Goal: Book appointment/travel/reservation

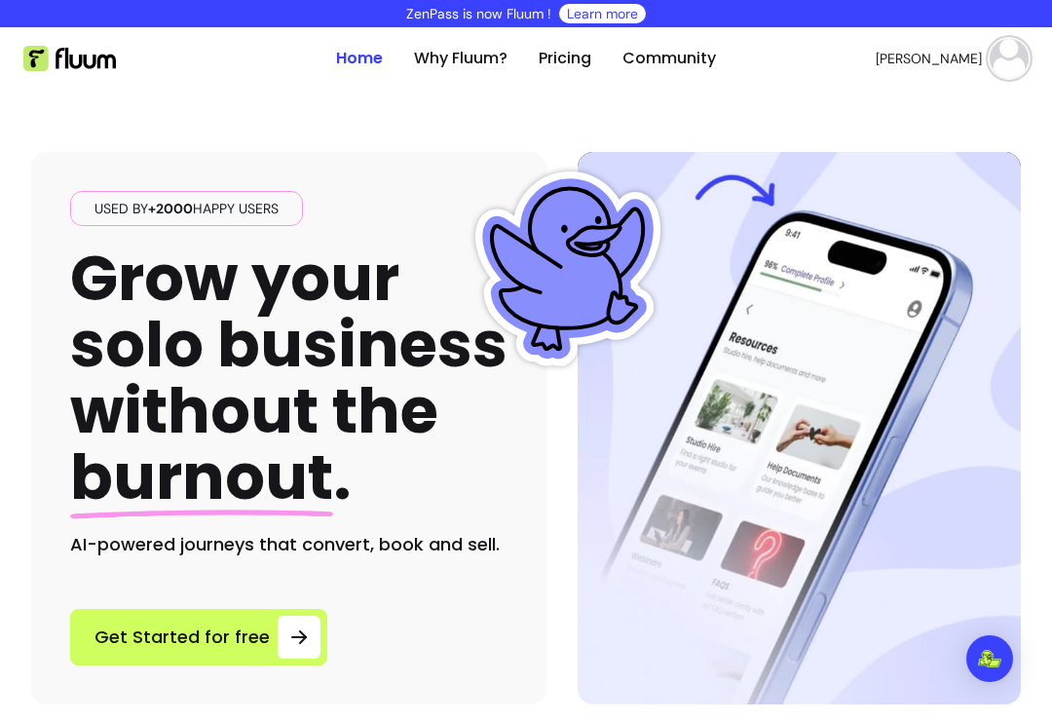
click at [1012, 67] on img at bounding box center [1009, 58] width 39 height 39
click at [898, 108] on span "Account" at bounding box center [944, 105] width 136 height 19
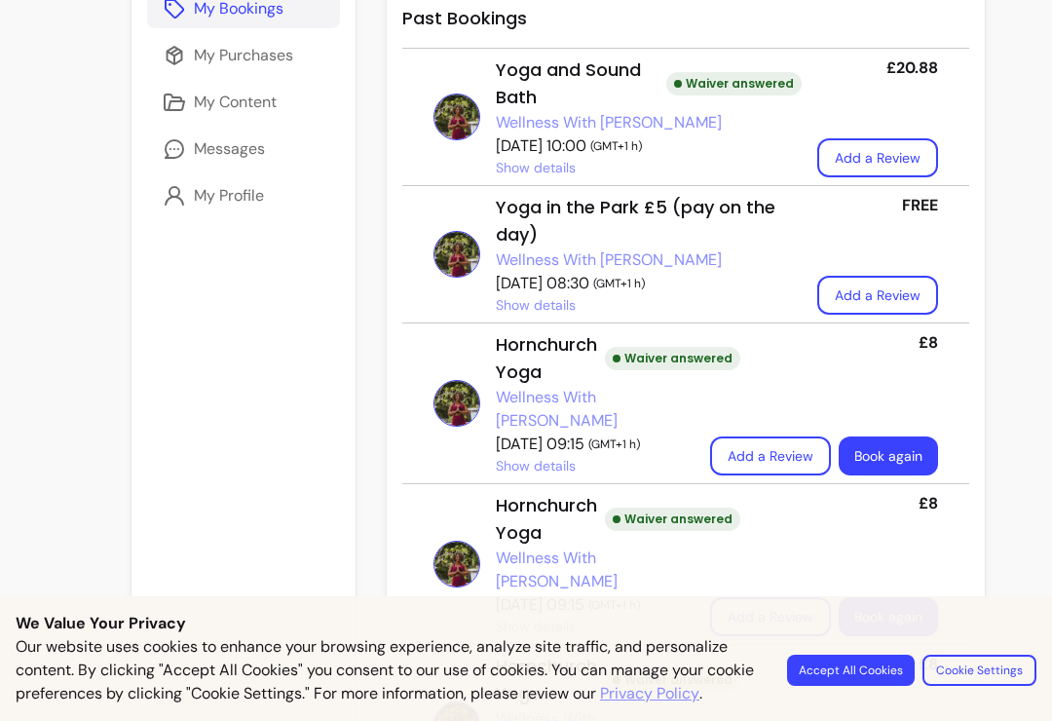
scroll to position [362, 0]
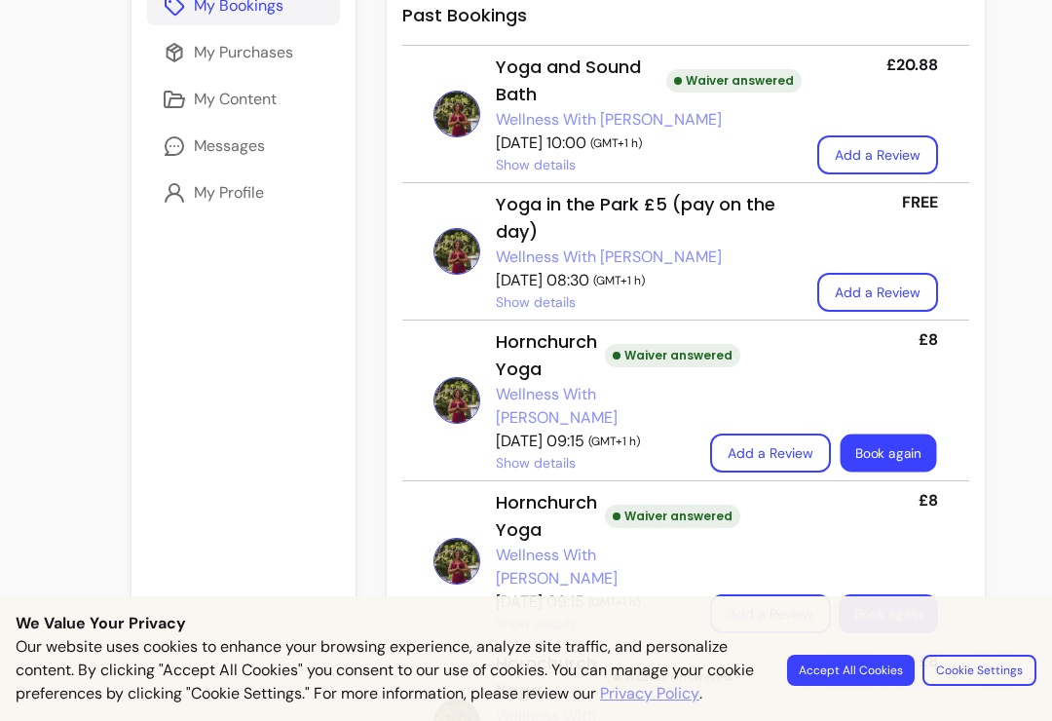
click at [841, 444] on link "Book again" at bounding box center [889, 454] width 96 height 38
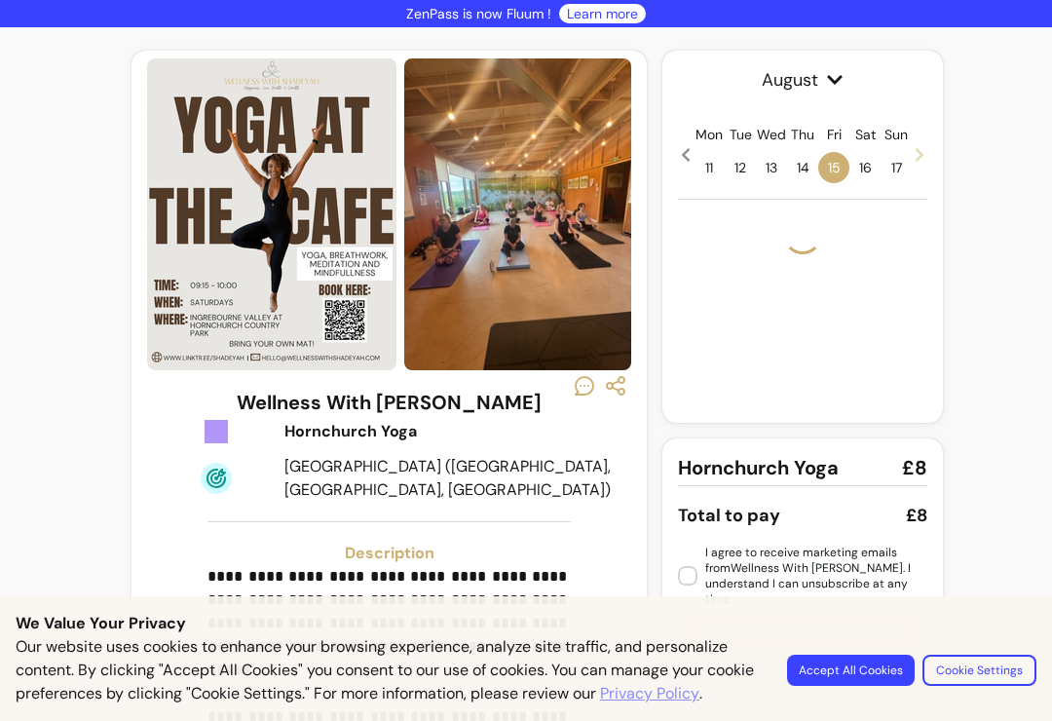
click at [853, 663] on button "Accept All Cookies" at bounding box center [851, 670] width 128 height 31
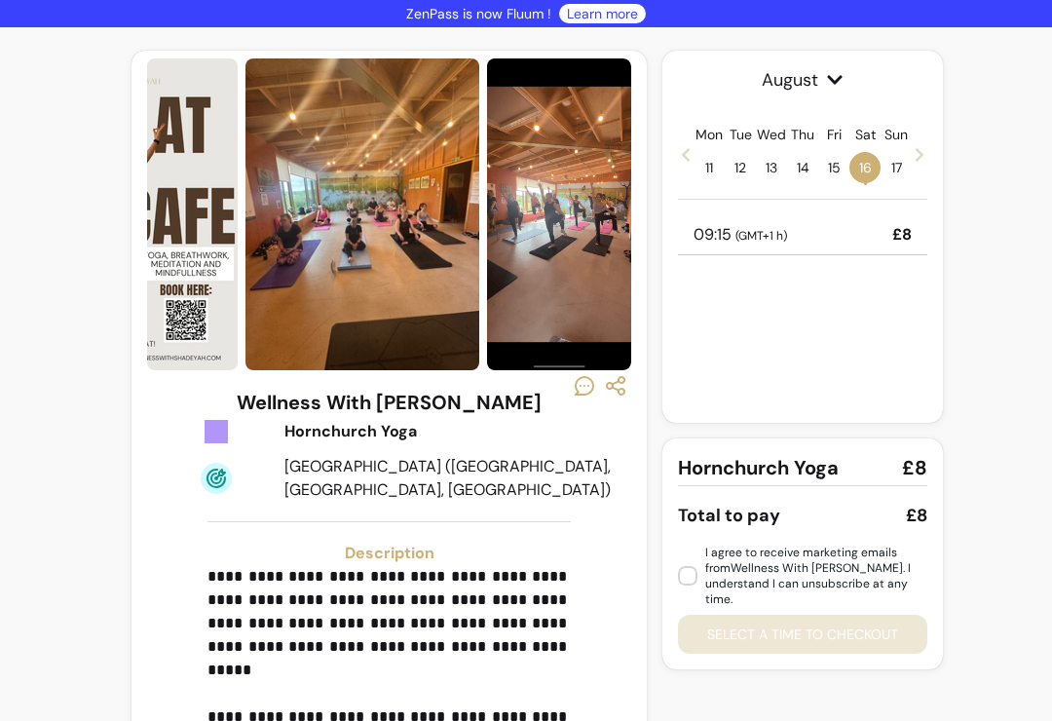
click at [910, 166] on span "17" at bounding box center [896, 167] width 31 height 31
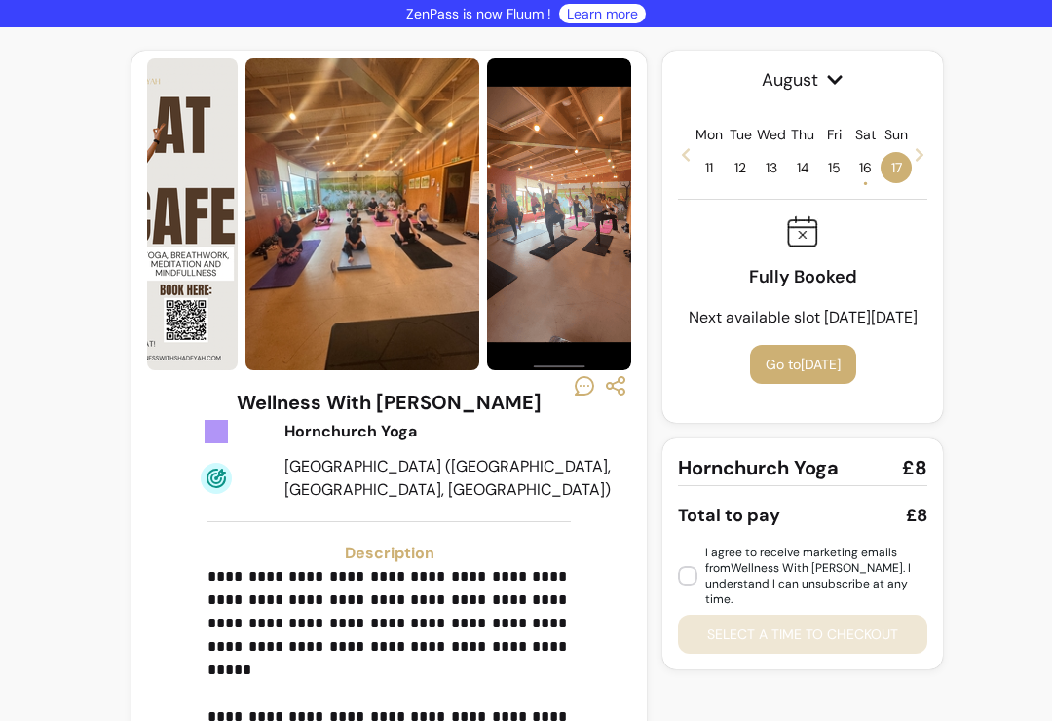
click at [927, 156] on icon at bounding box center [920, 155] width 16 height 16
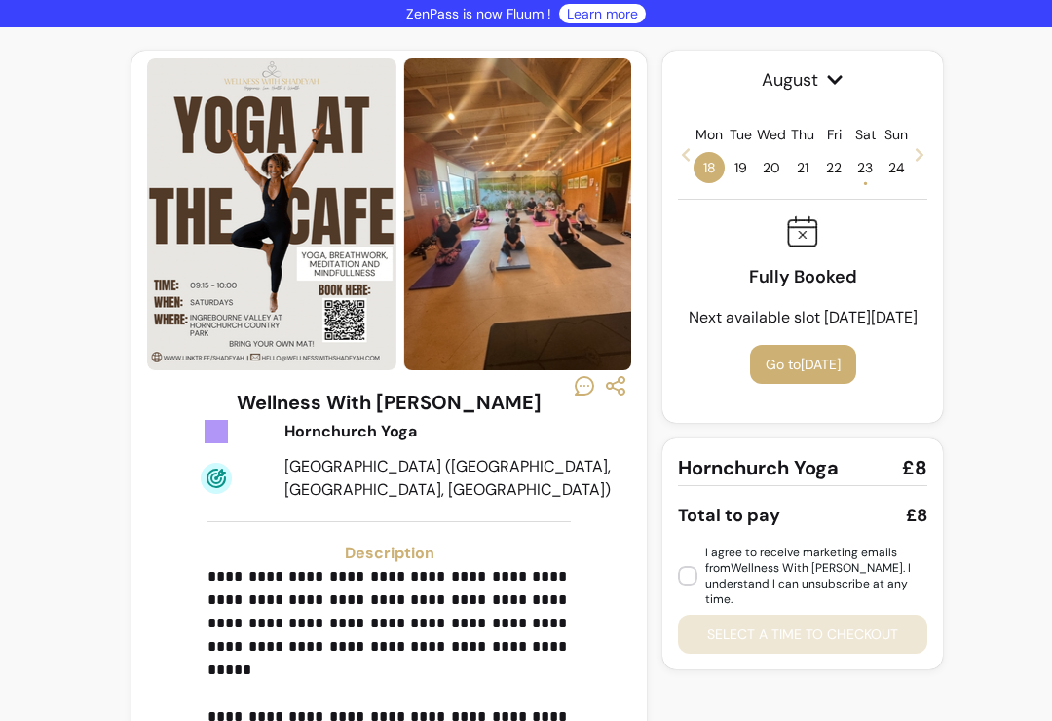
click at [866, 167] on span "23 •" at bounding box center [865, 167] width 31 height 31
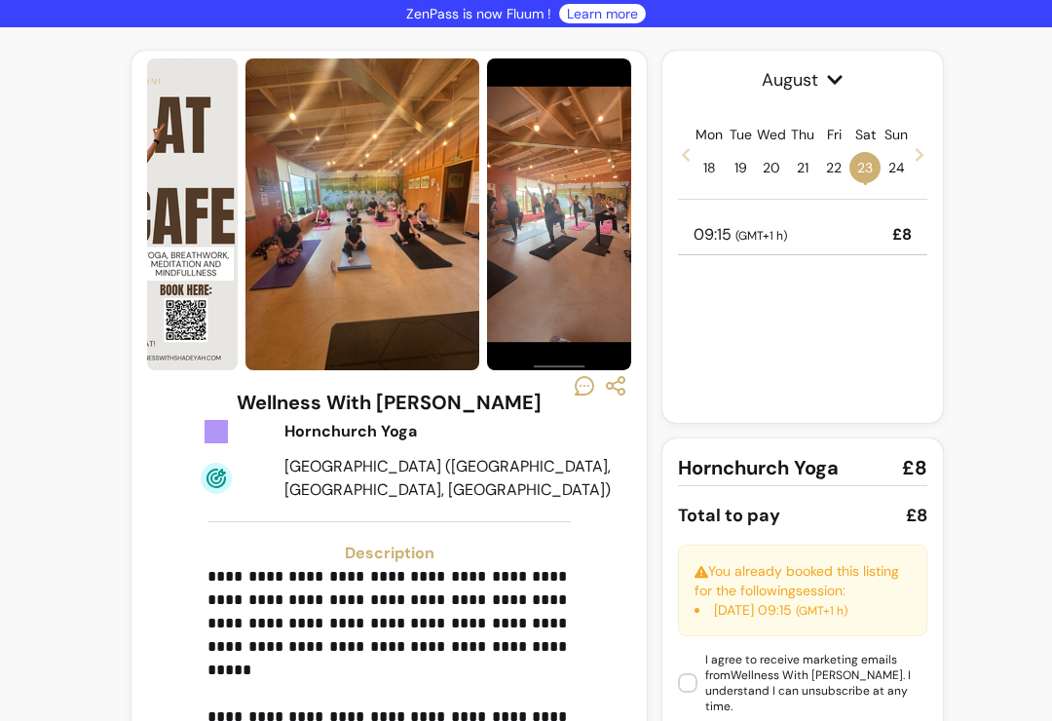
click at [873, 223] on div "09:15 ( GMT+1 h ) £8" at bounding box center [802, 235] width 249 height 40
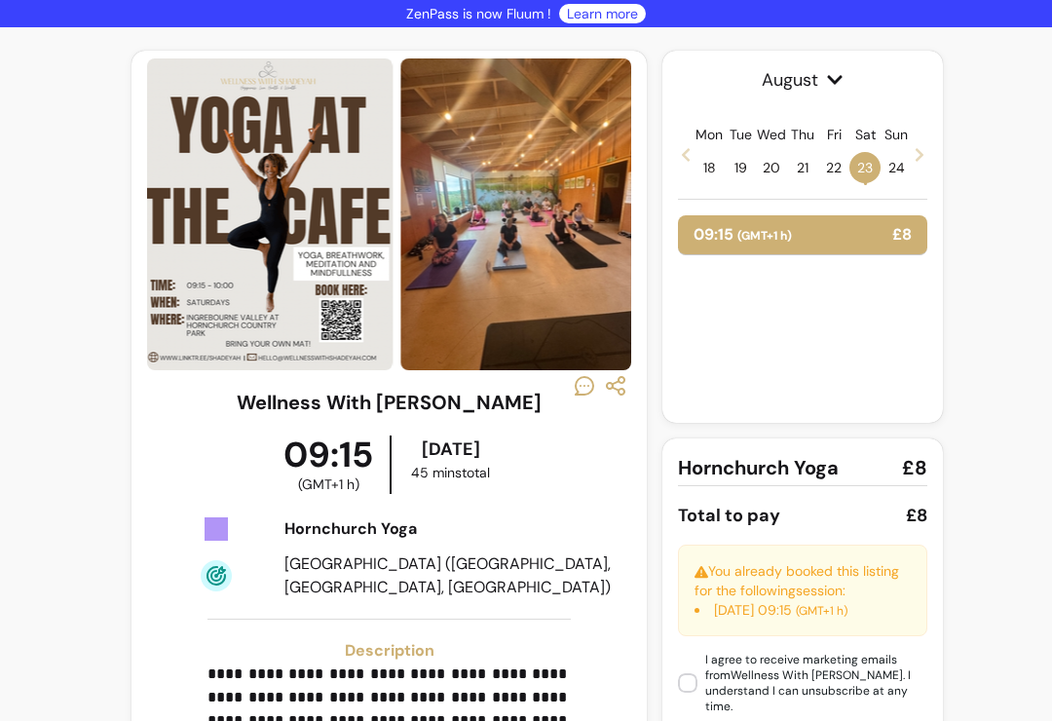
click at [818, 243] on div "09:15 ( GMT+1 h ) £8" at bounding box center [802, 235] width 249 height 40
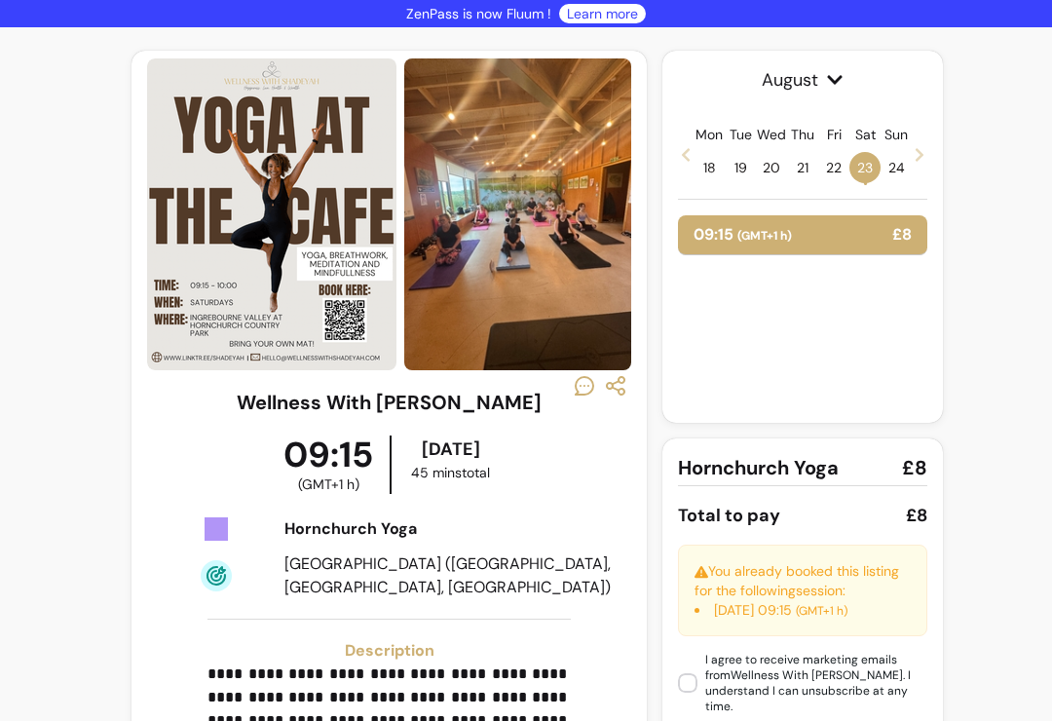
click at [838, 233] on div "09:15 ( GMT+1 h ) £8" at bounding box center [802, 235] width 249 height 40
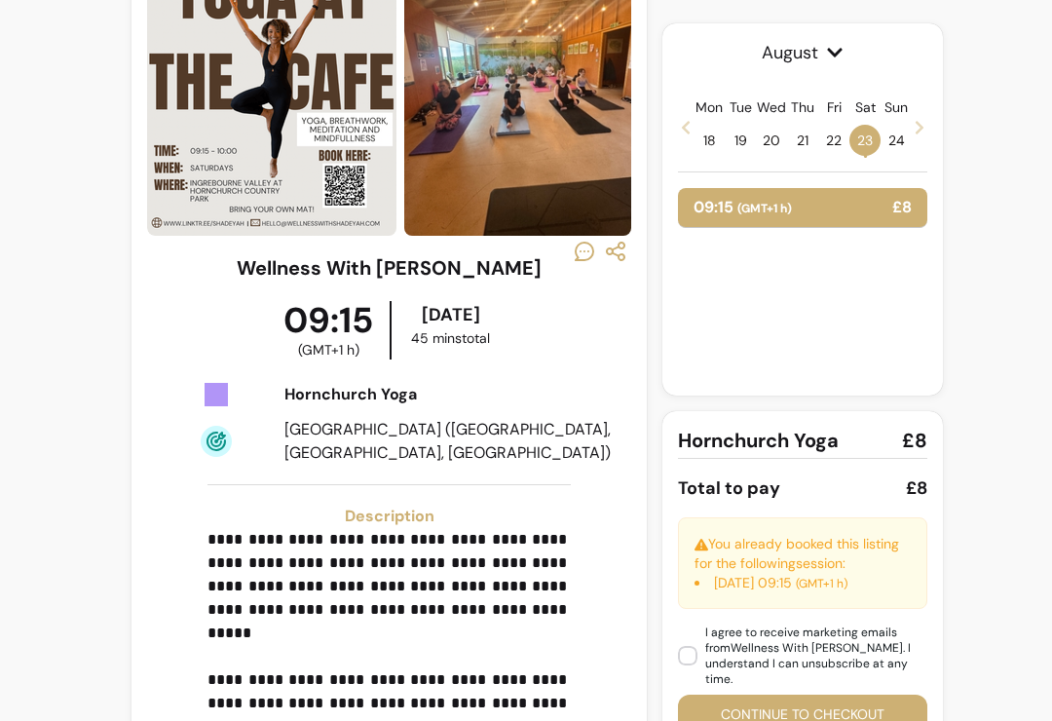
scroll to position [137, 0]
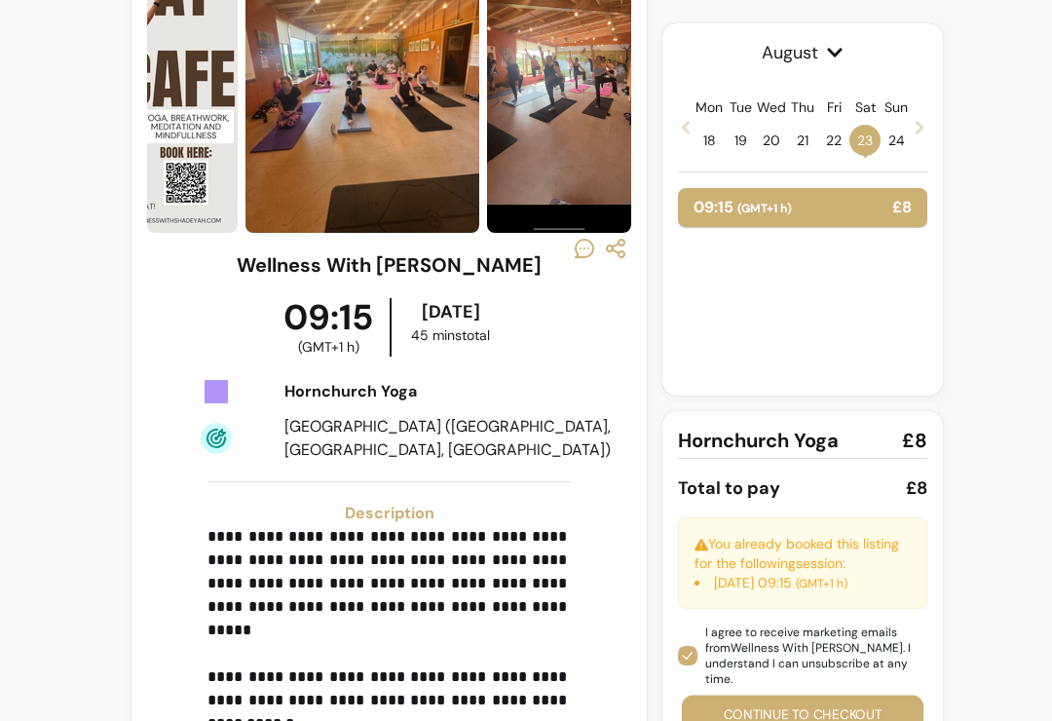
click at [829, 703] on button "Continue to checkout" at bounding box center [803, 715] width 242 height 38
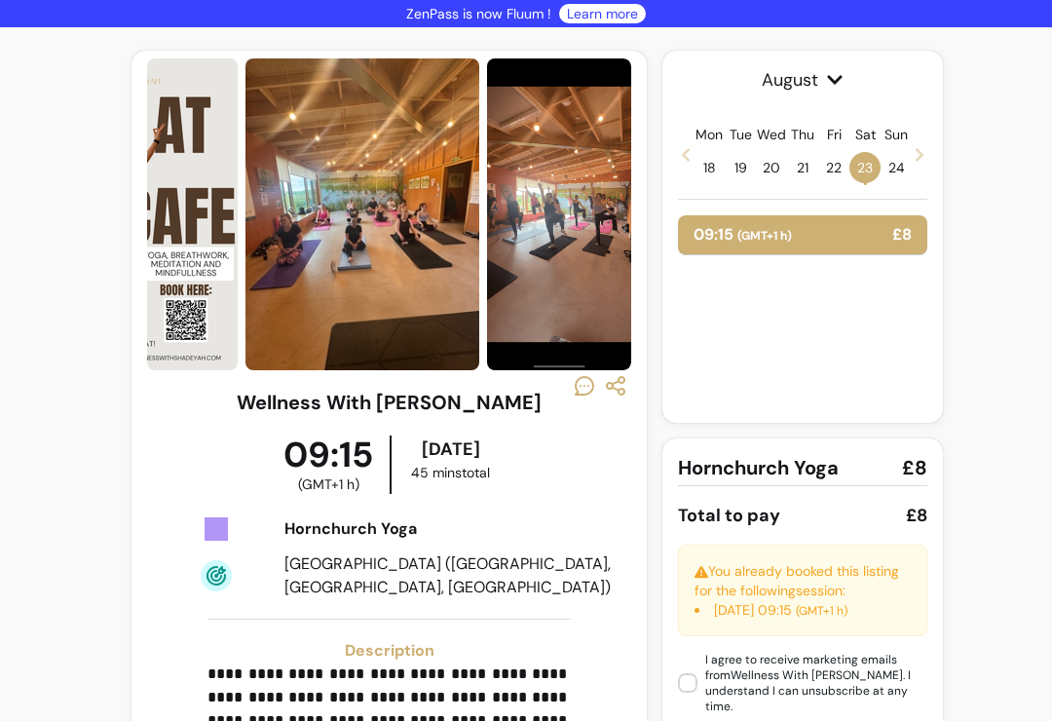
click at [871, 168] on span "23 •" at bounding box center [865, 167] width 31 height 31
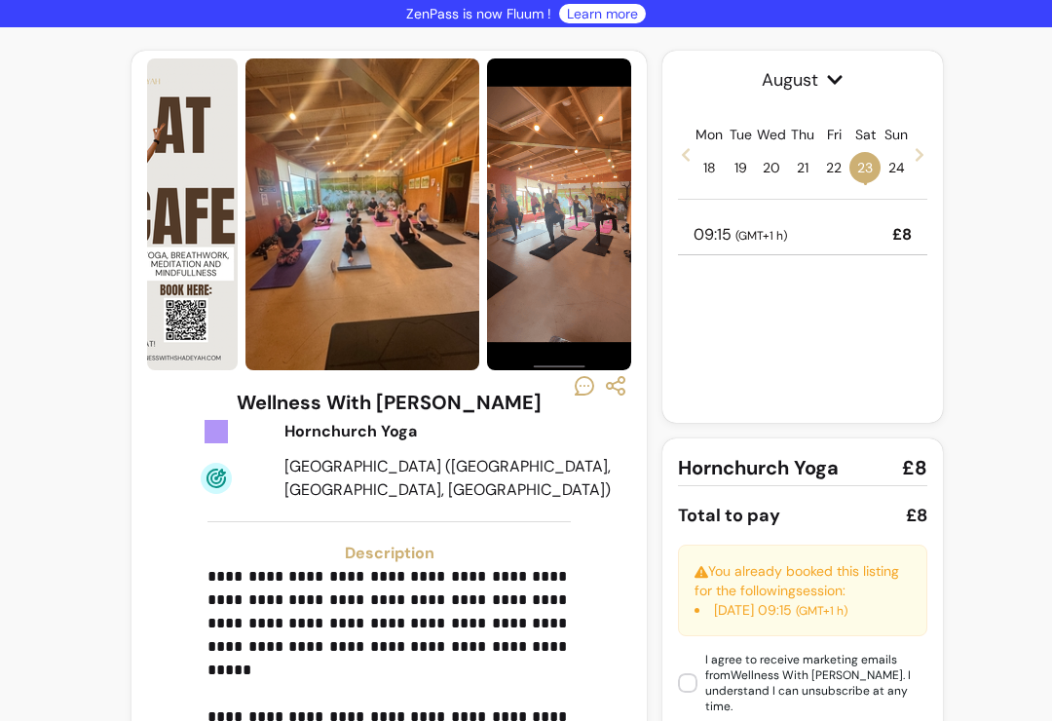
click at [861, 168] on span "23 •" at bounding box center [865, 167] width 31 height 31
click at [871, 223] on div "09:15 ( GMT+1 h ) £8" at bounding box center [802, 235] width 249 height 40
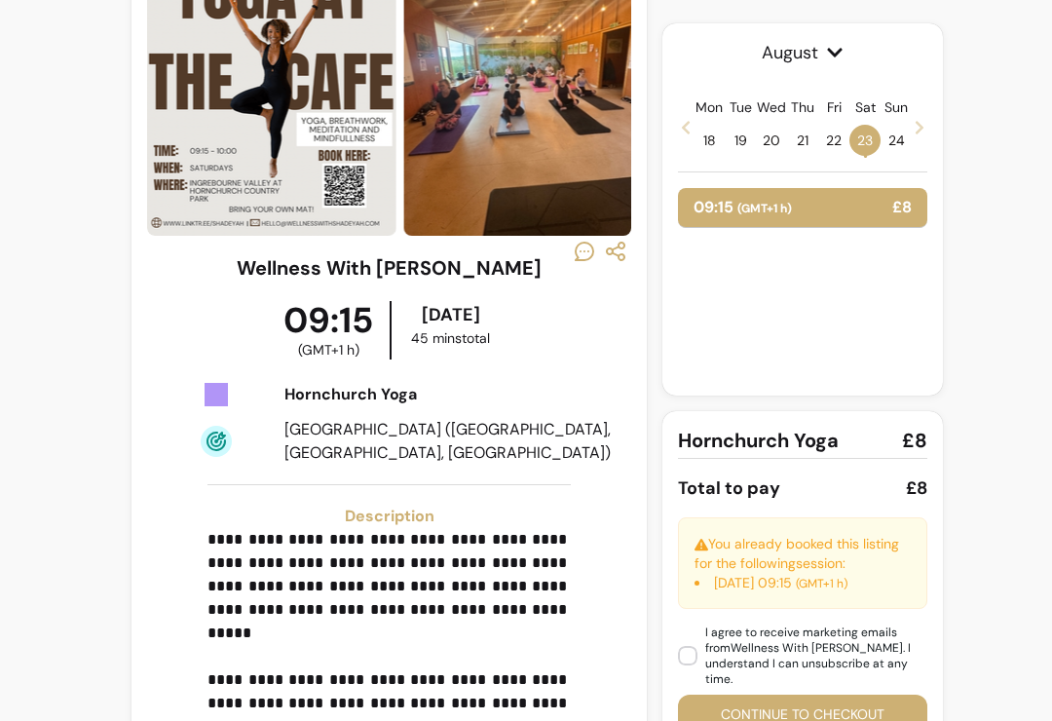
scroll to position [137, 0]
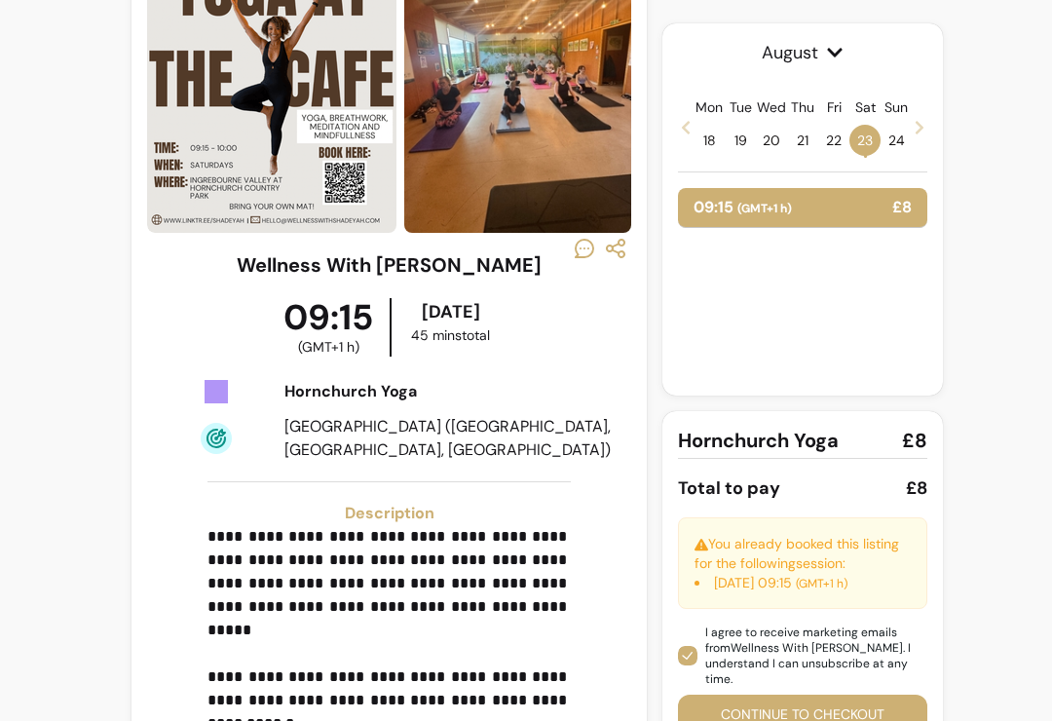
click at [808, 706] on button "Continue to checkout" at bounding box center [802, 714] width 249 height 39
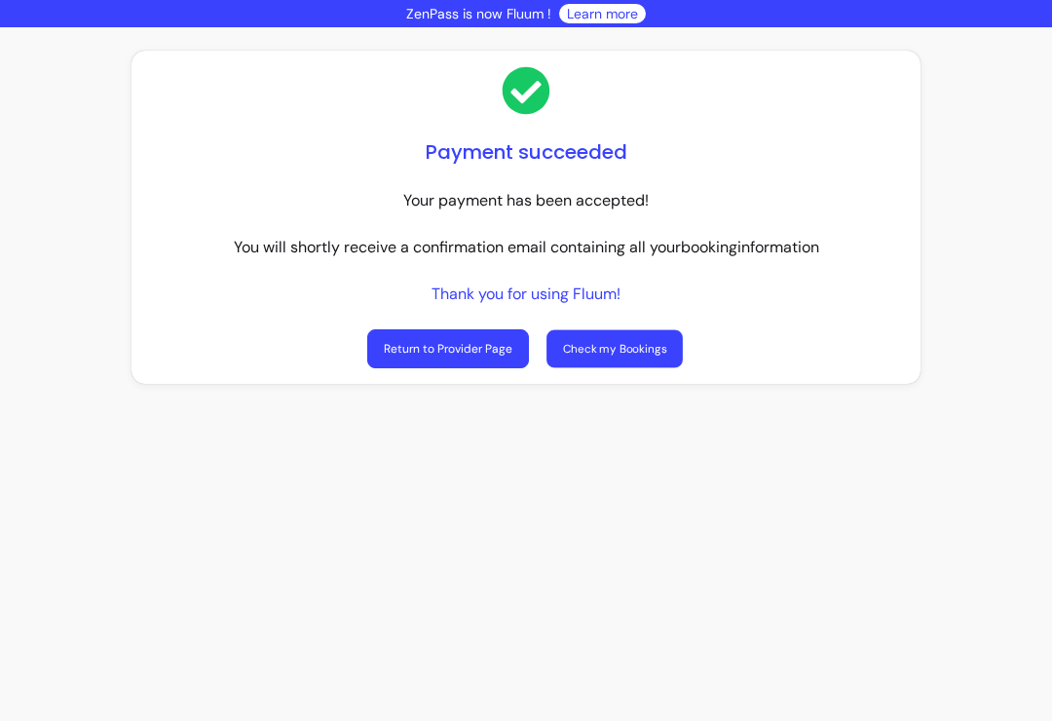
click at [638, 357] on link "Check my Bookings" at bounding box center [615, 349] width 136 height 38
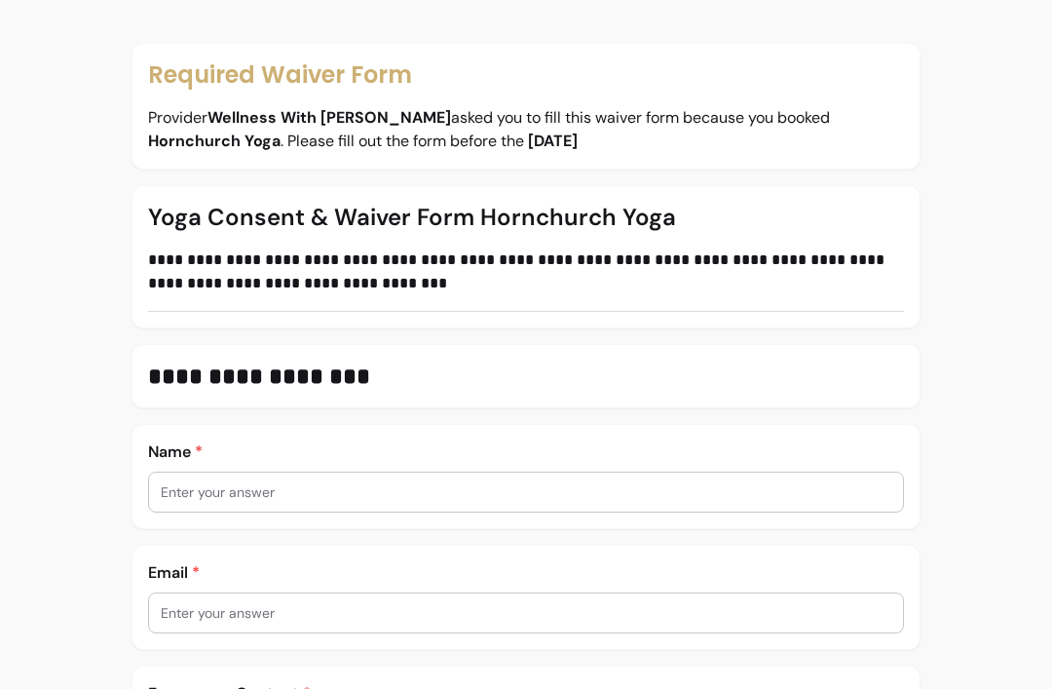
scroll to position [116, 0]
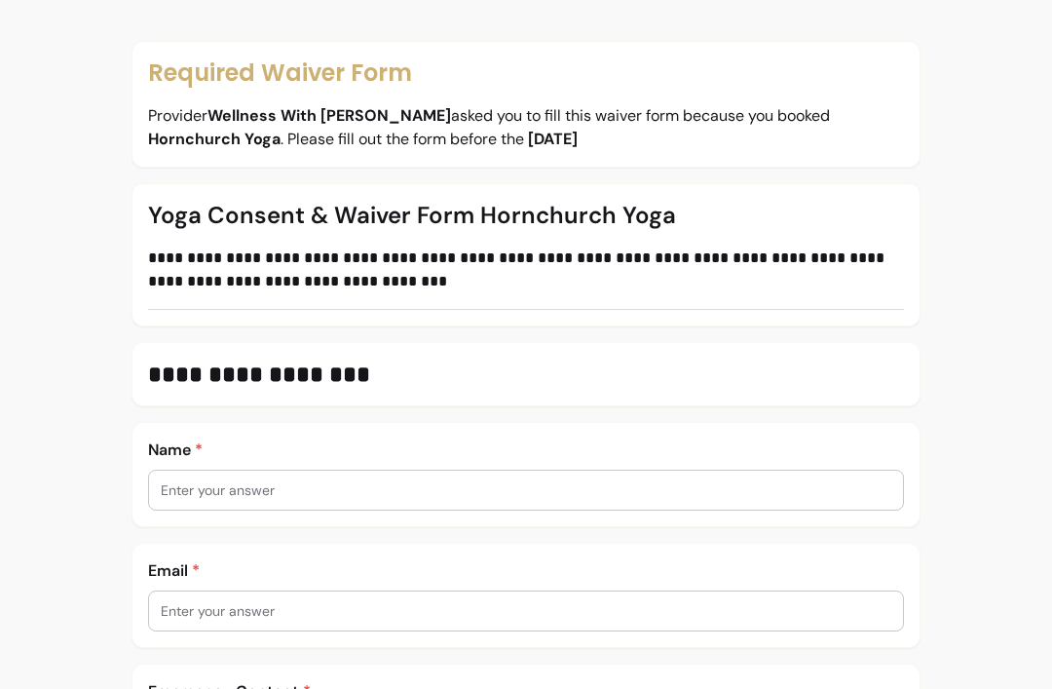
click at [411, 500] on input "text" at bounding box center [526, 489] width 731 height 19
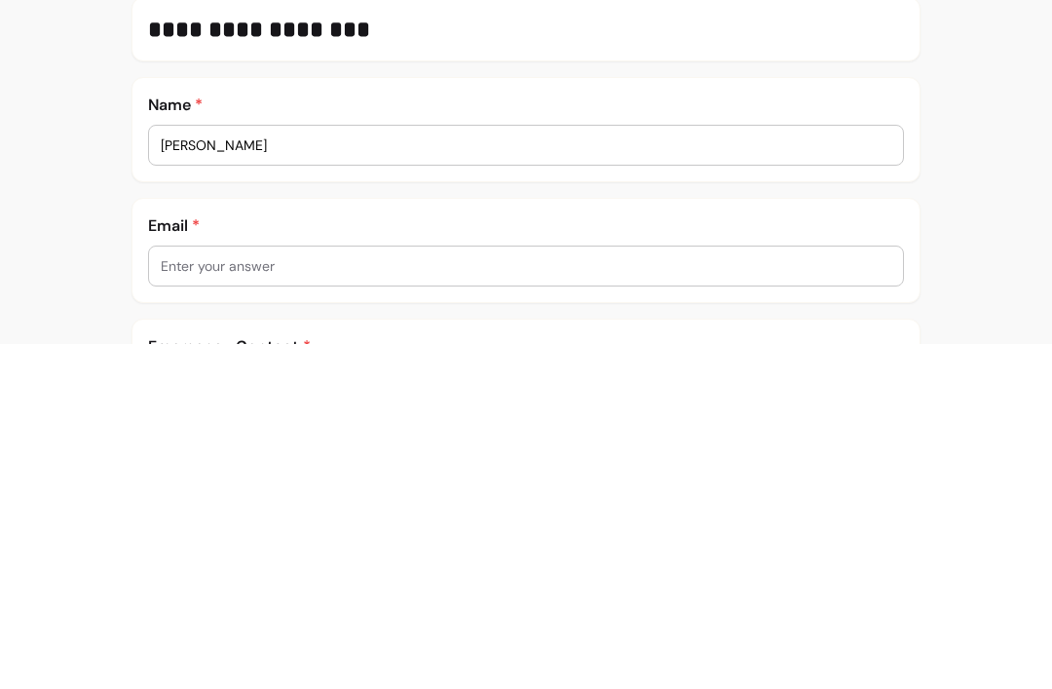
type input "[PERSON_NAME]"
click at [323, 601] on input "text" at bounding box center [526, 610] width 731 height 19
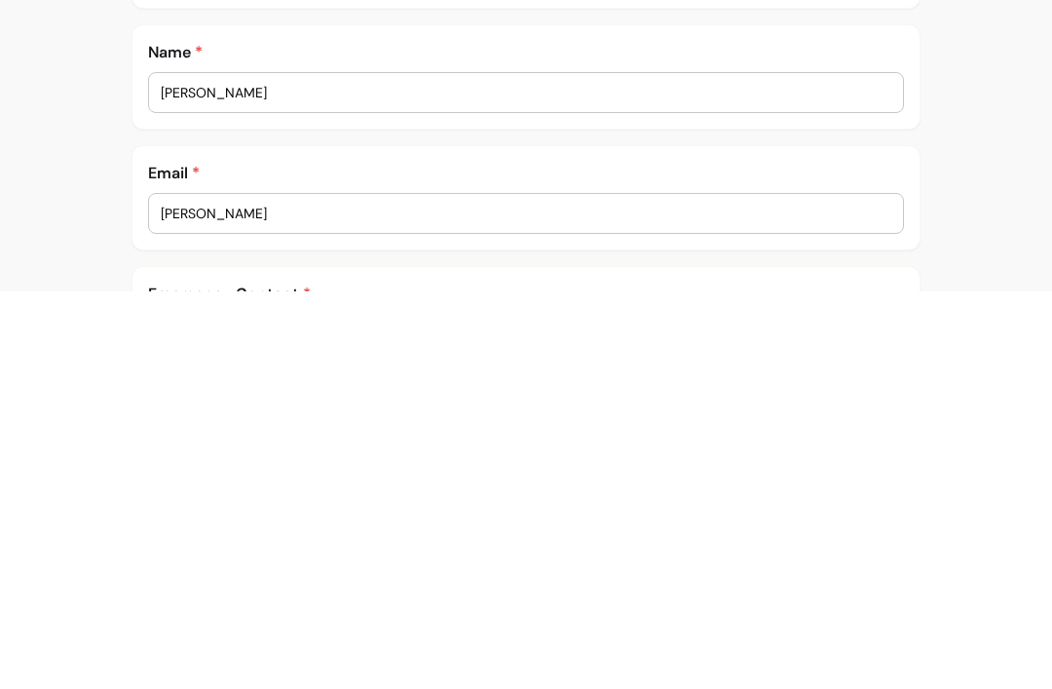
type input "J"
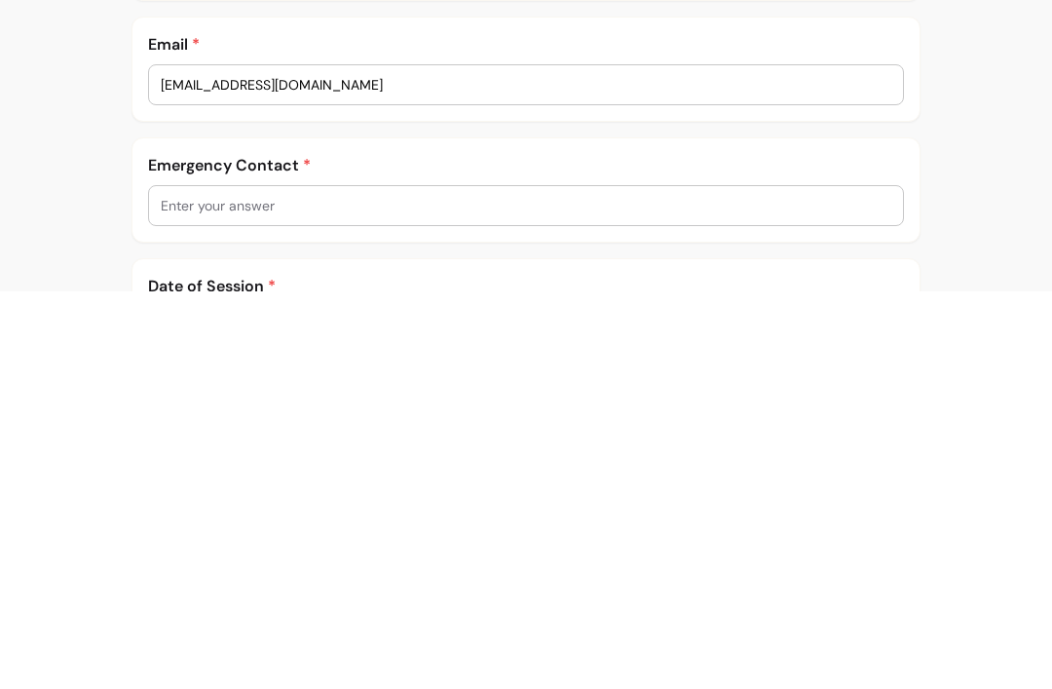
scroll to position [261, 0]
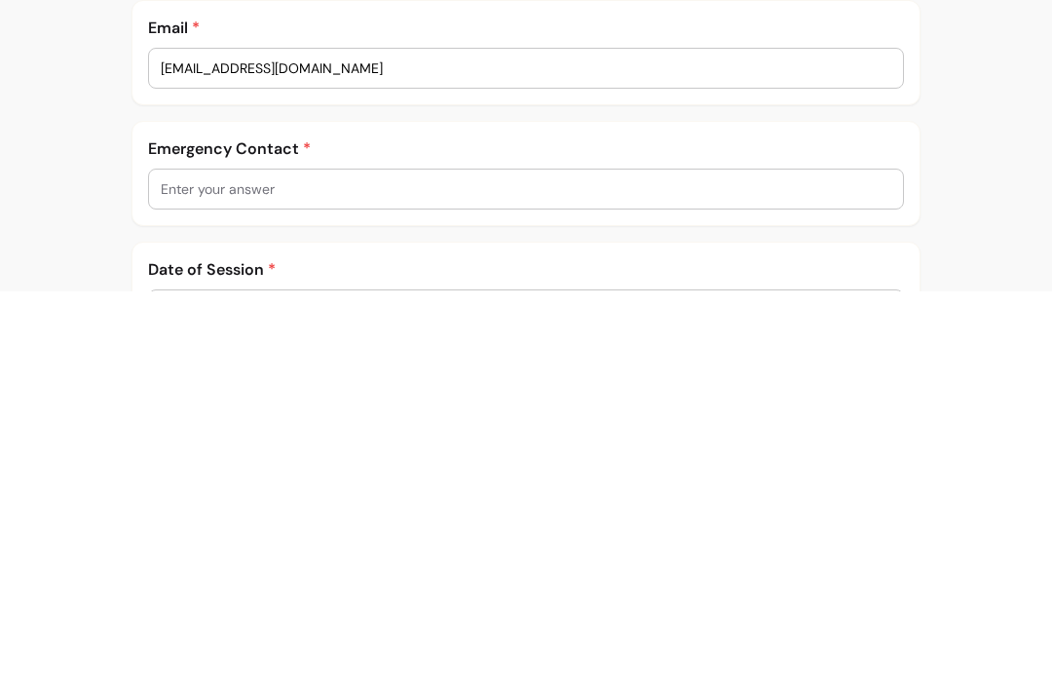
type input "[EMAIL_ADDRESS][DOMAIN_NAME]"
click at [356, 577] on input "text" at bounding box center [526, 586] width 731 height 19
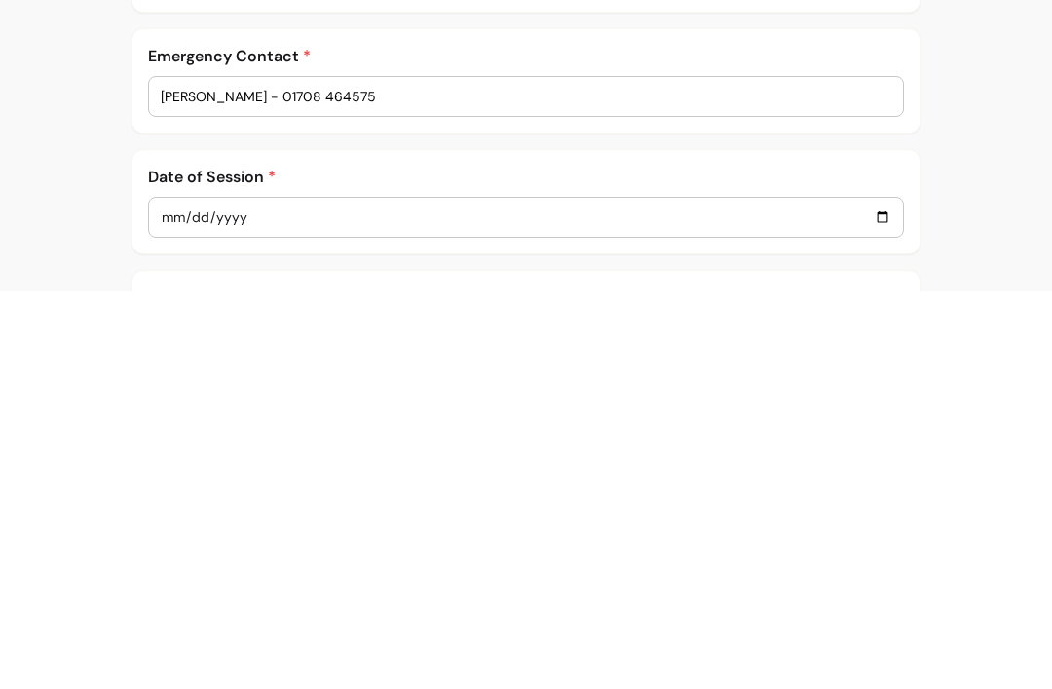
scroll to position [364, 0]
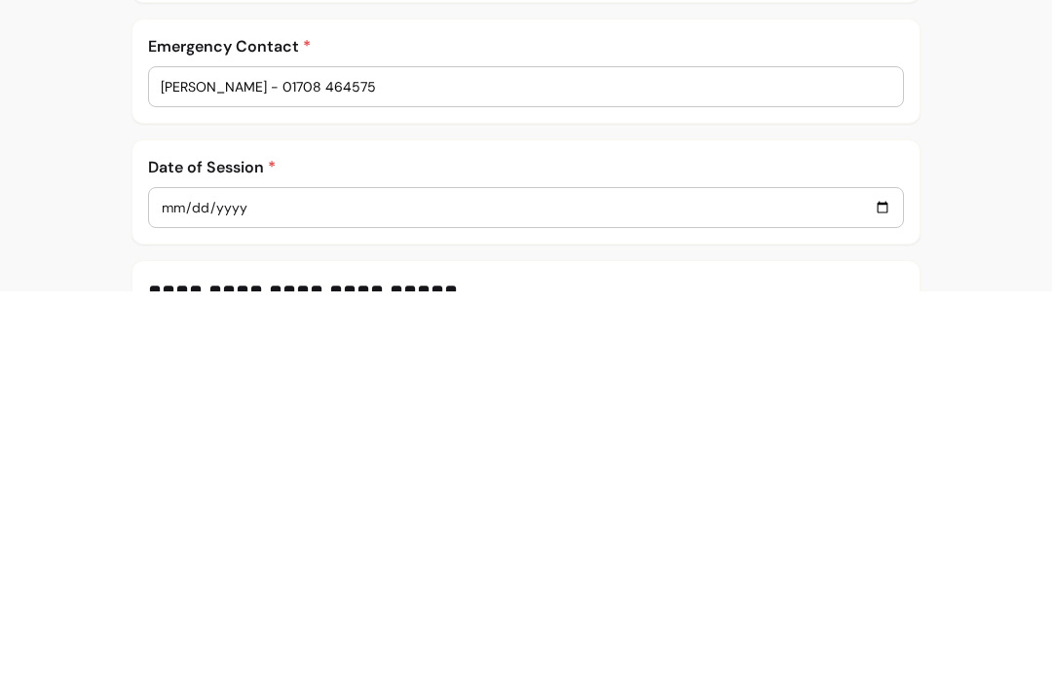
type input "[PERSON_NAME] - 01708 464575"
click at [402, 594] on input "date" at bounding box center [526, 604] width 731 height 21
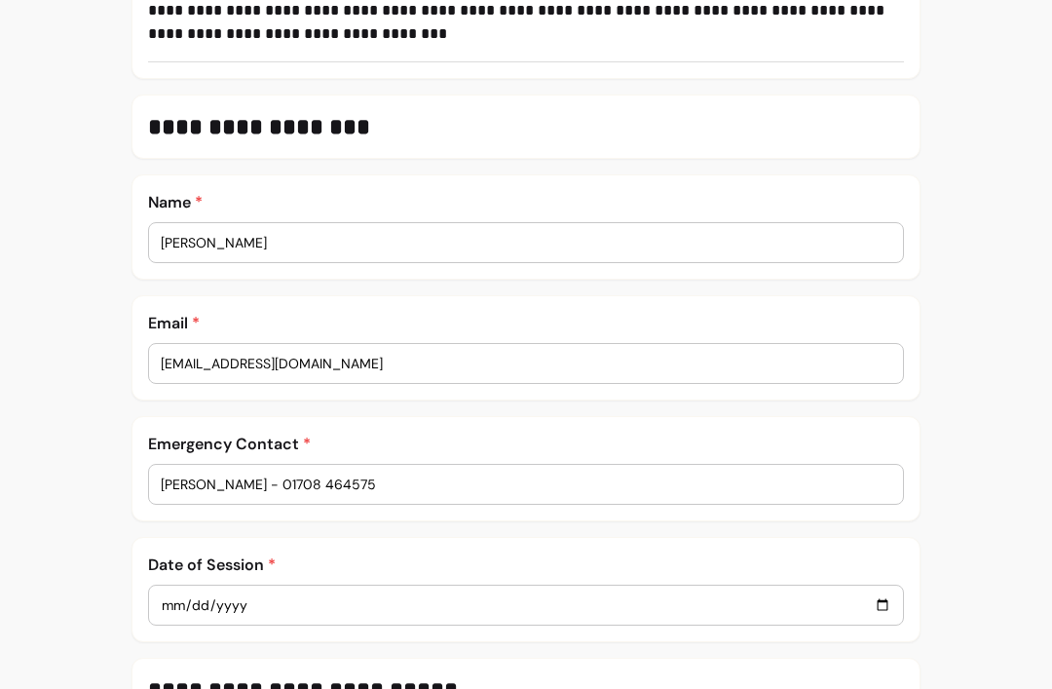
type input "2025-08-23"
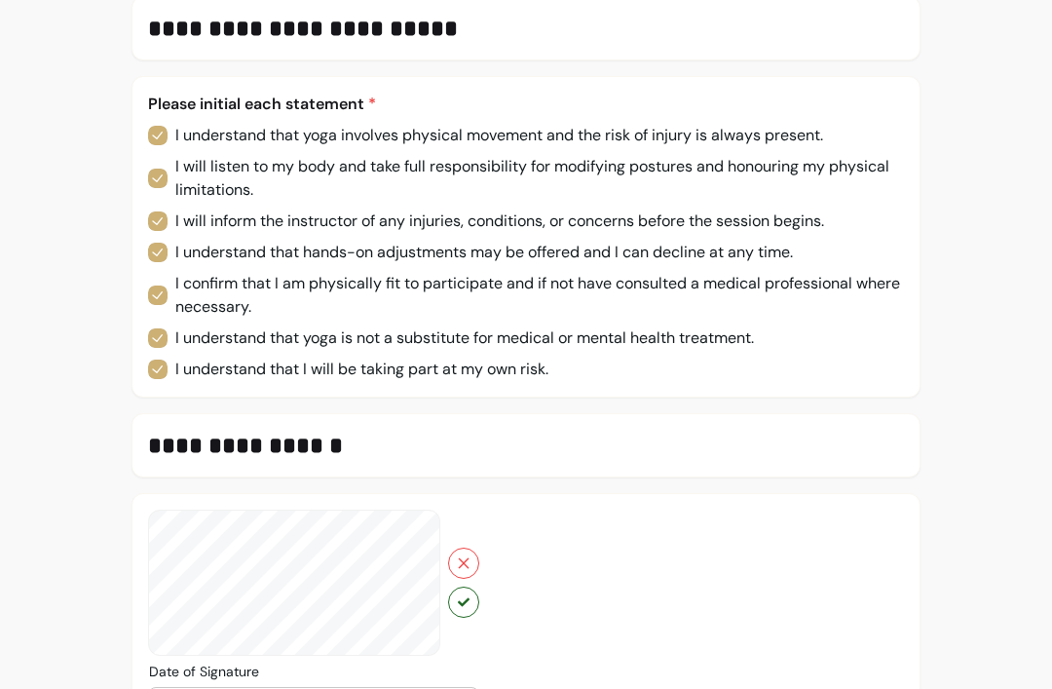
scroll to position [1114, 0]
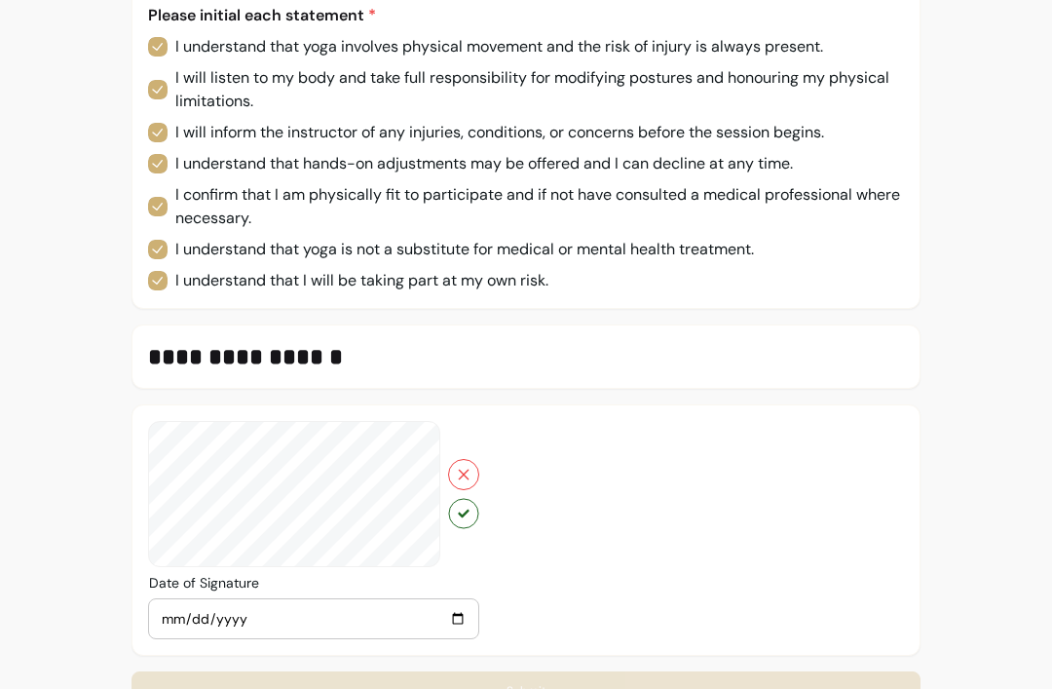
click at [466, 524] on button "button" at bounding box center [463, 513] width 30 height 30
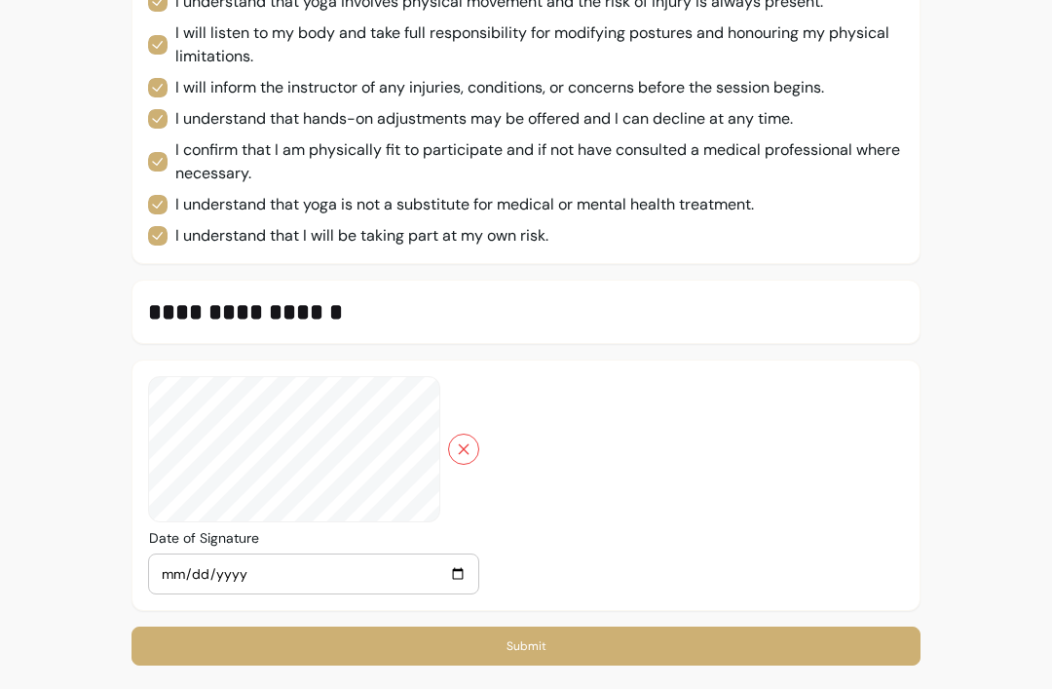
click at [535, 657] on button "Submit" at bounding box center [526, 646] width 789 height 39
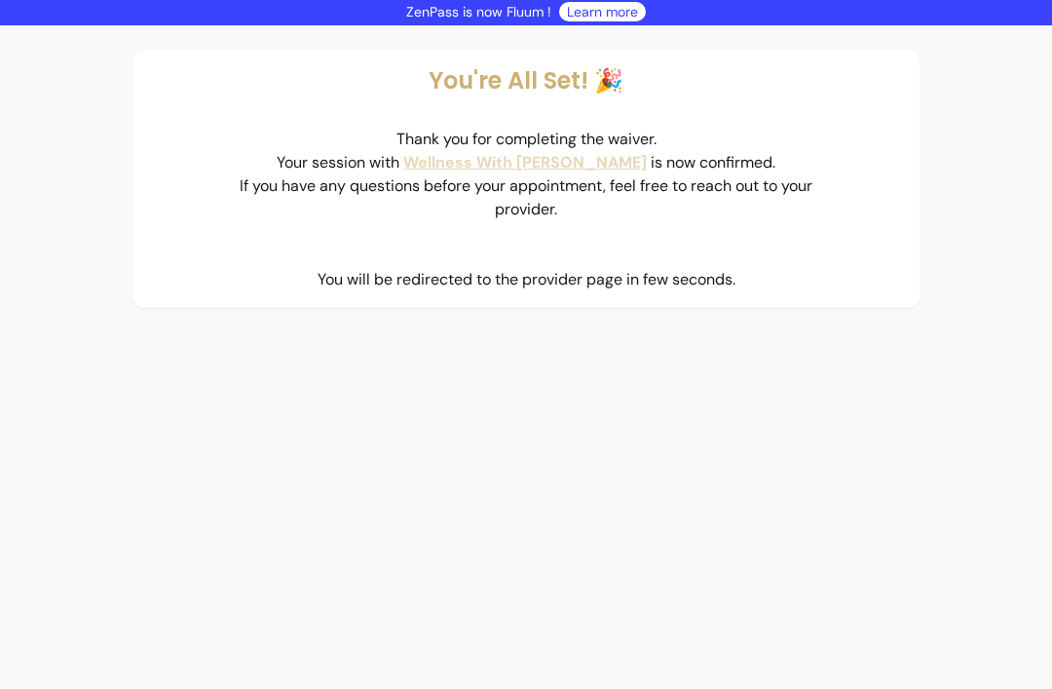
scroll to position [0, 0]
